Goal: Navigation & Orientation: Find specific page/section

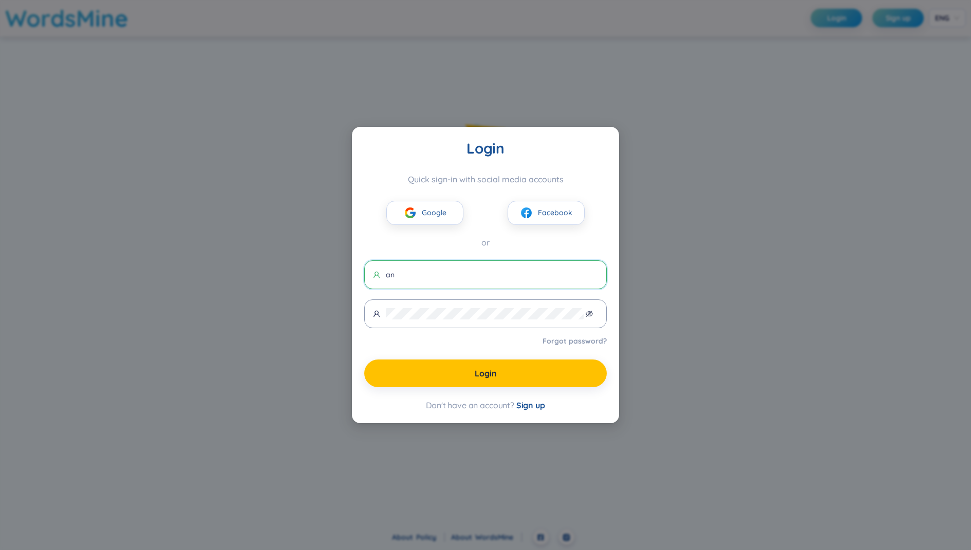
type input "a"
type input "[EMAIL_ADDRESS][DOMAIN_NAME]"
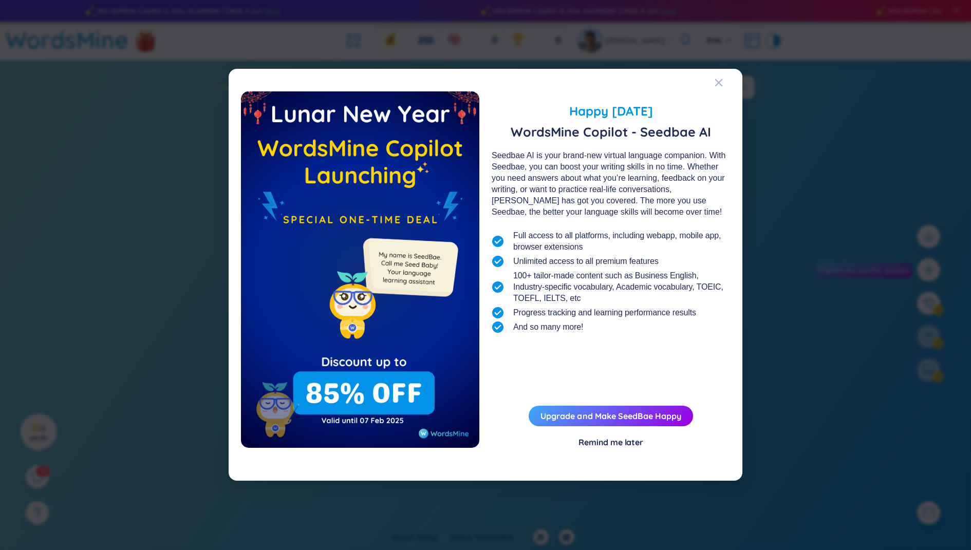
click at [257, 247] on div "Happy [DATE] WordsMine Copilot - Seedbae AI Seedbae AI is your brand-new virtua…" at bounding box center [485, 275] width 971 height 550
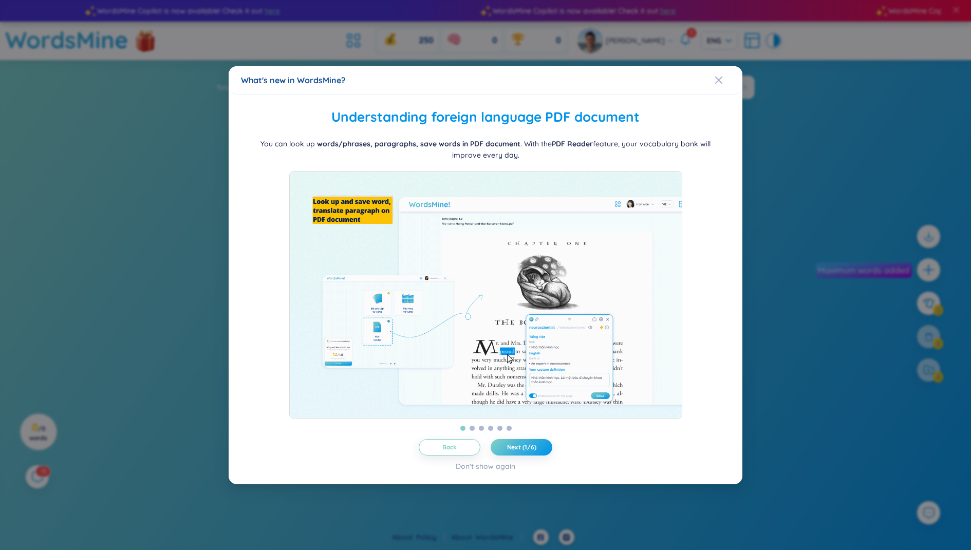
click at [164, 258] on div "What's new in WordsMine? Folder management WordsMine lets you manage and person…" at bounding box center [485, 275] width 971 height 550
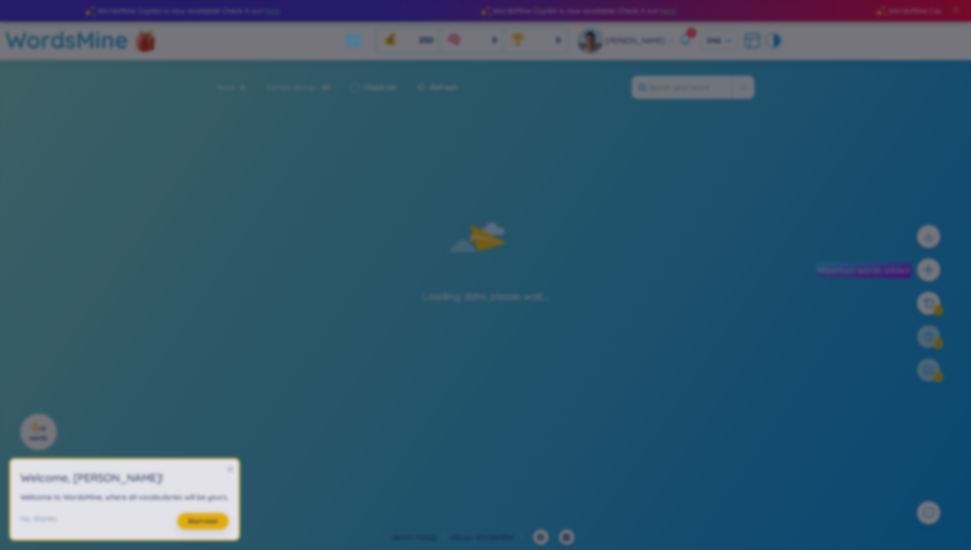
click at [164, 258] on div "What's new in WordsMine? Ra mắt WordsMine Copilot (SeedBae AI) Chào bạn, chúng …" at bounding box center [485, 275] width 971 height 550
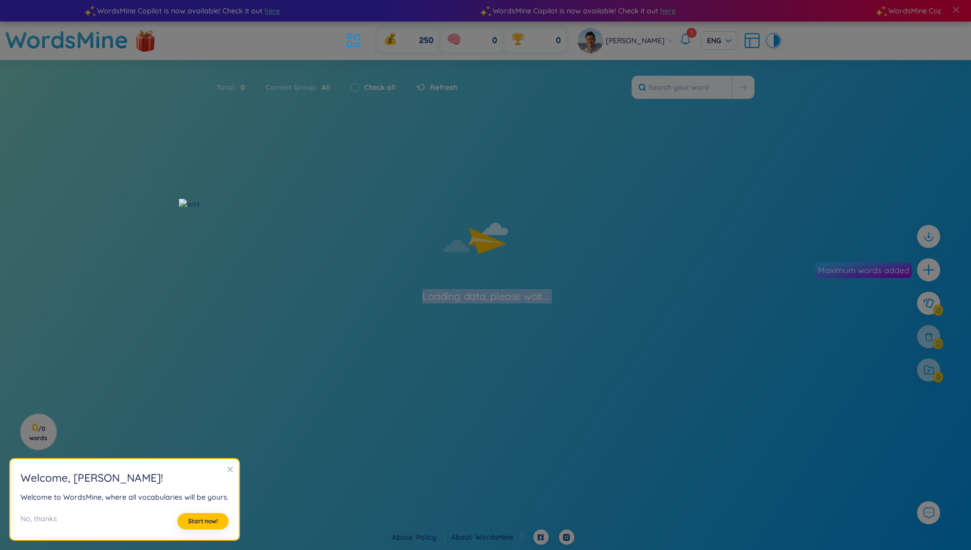
click at [164, 258] on body "WordsMine Copilot is now available! Check it out here WordsMine Copilot is now …" at bounding box center [485, 275] width 971 height 550
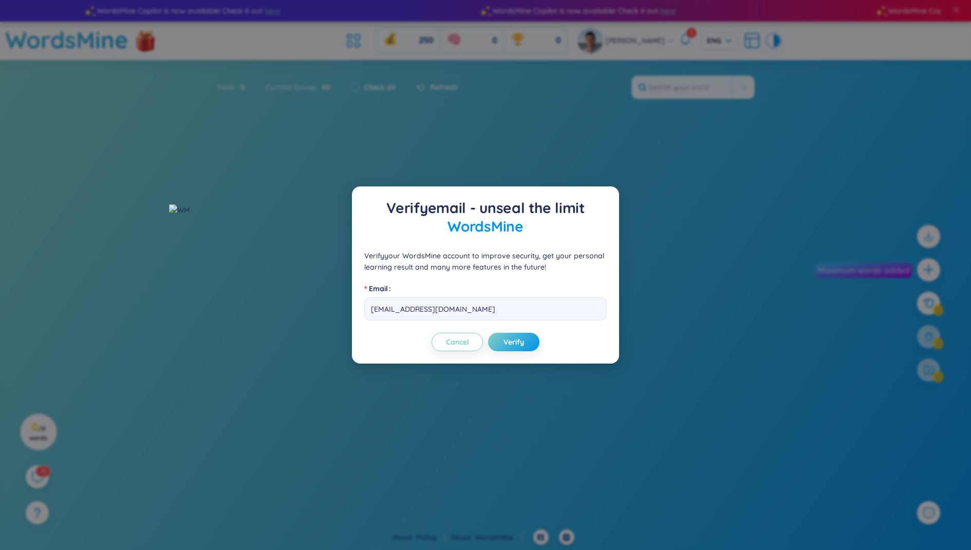
click at [164, 258] on div "Verify email - unseal the limit WordsMine Verify your WordsMine account to impr…" at bounding box center [485, 275] width 971 height 550
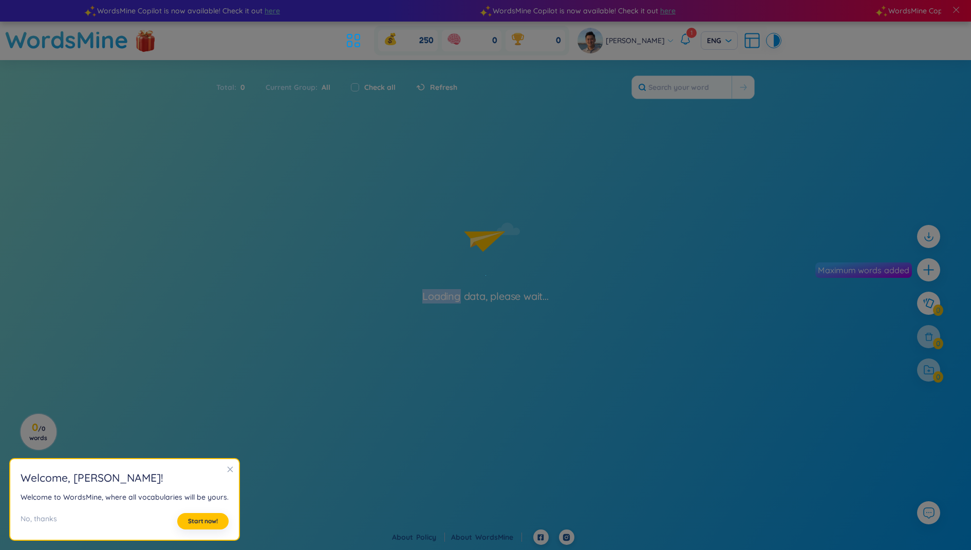
click at [164, 258] on div "Loading data, please wait..." at bounding box center [485, 219] width 971 height 168
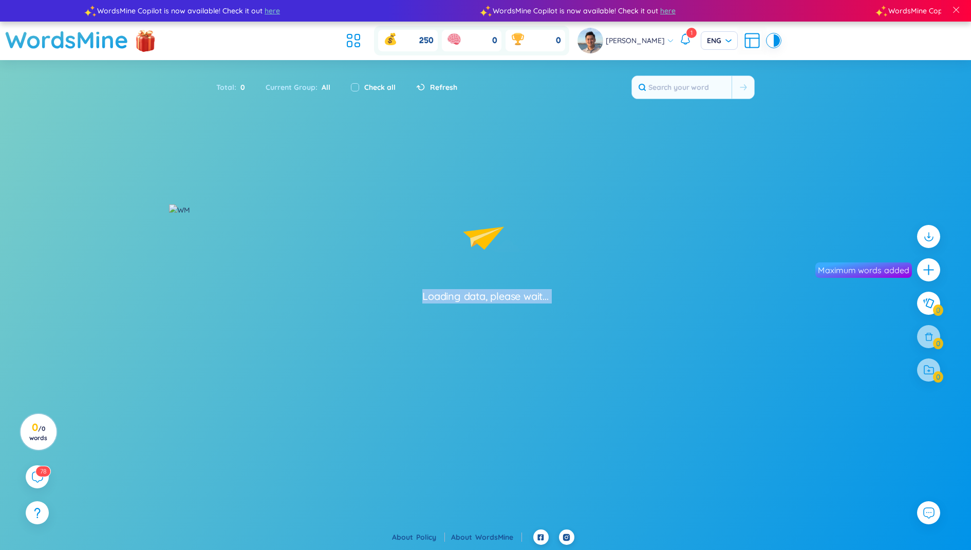
click at [164, 258] on div "Loading data, please wait..." at bounding box center [485, 219] width 971 height 168
click at [39, 472] on sup "7 8" at bounding box center [43, 470] width 16 height 11
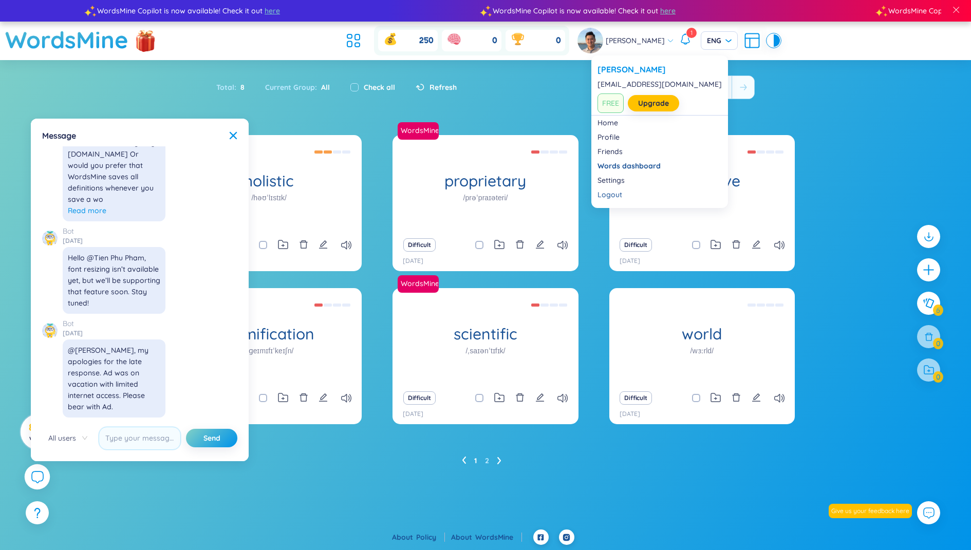
click at [680, 37] on icon at bounding box center [684, 38] width 8 height 9
